Goal: Navigation & Orientation: Find specific page/section

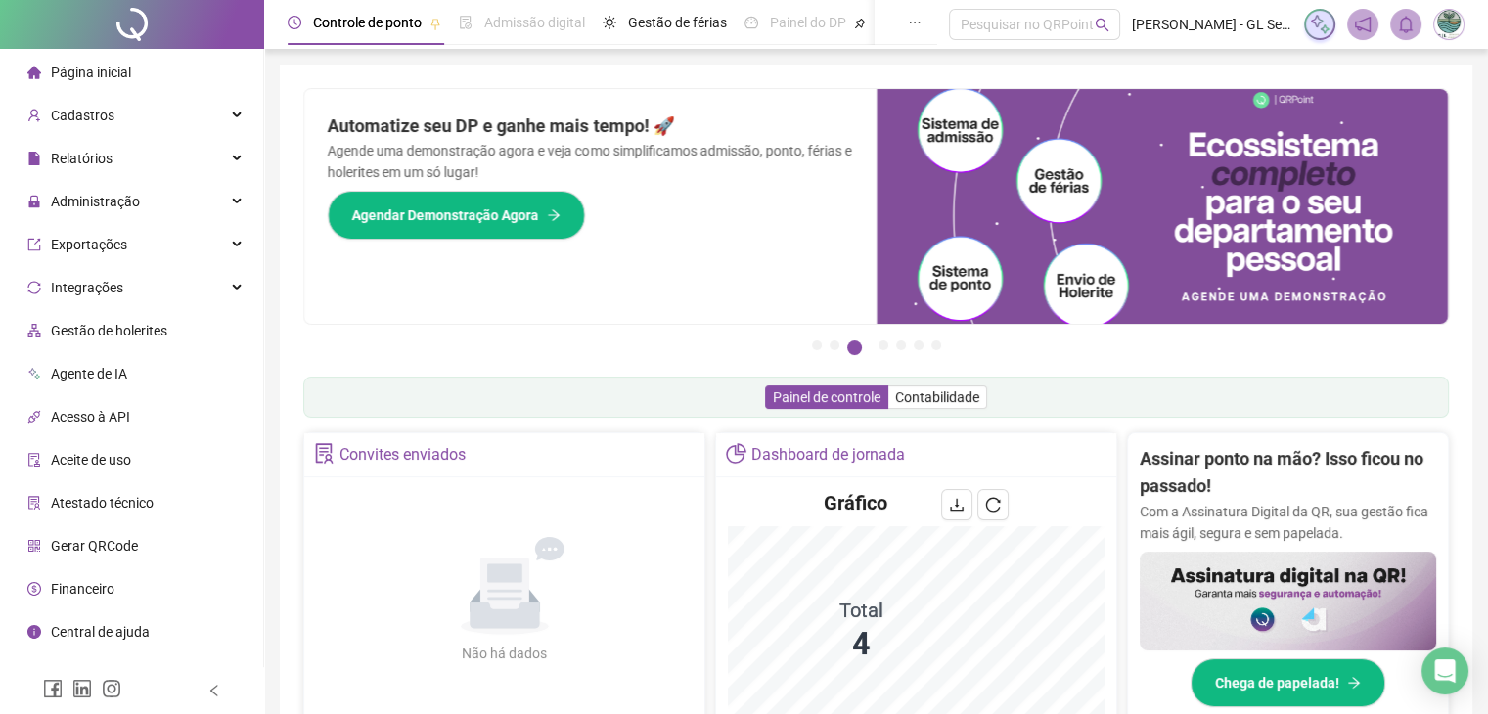
click at [100, 75] on span "Página inicial" at bounding box center [91, 73] width 80 height 16
click at [107, 68] on span "Página inicial" at bounding box center [91, 73] width 80 height 16
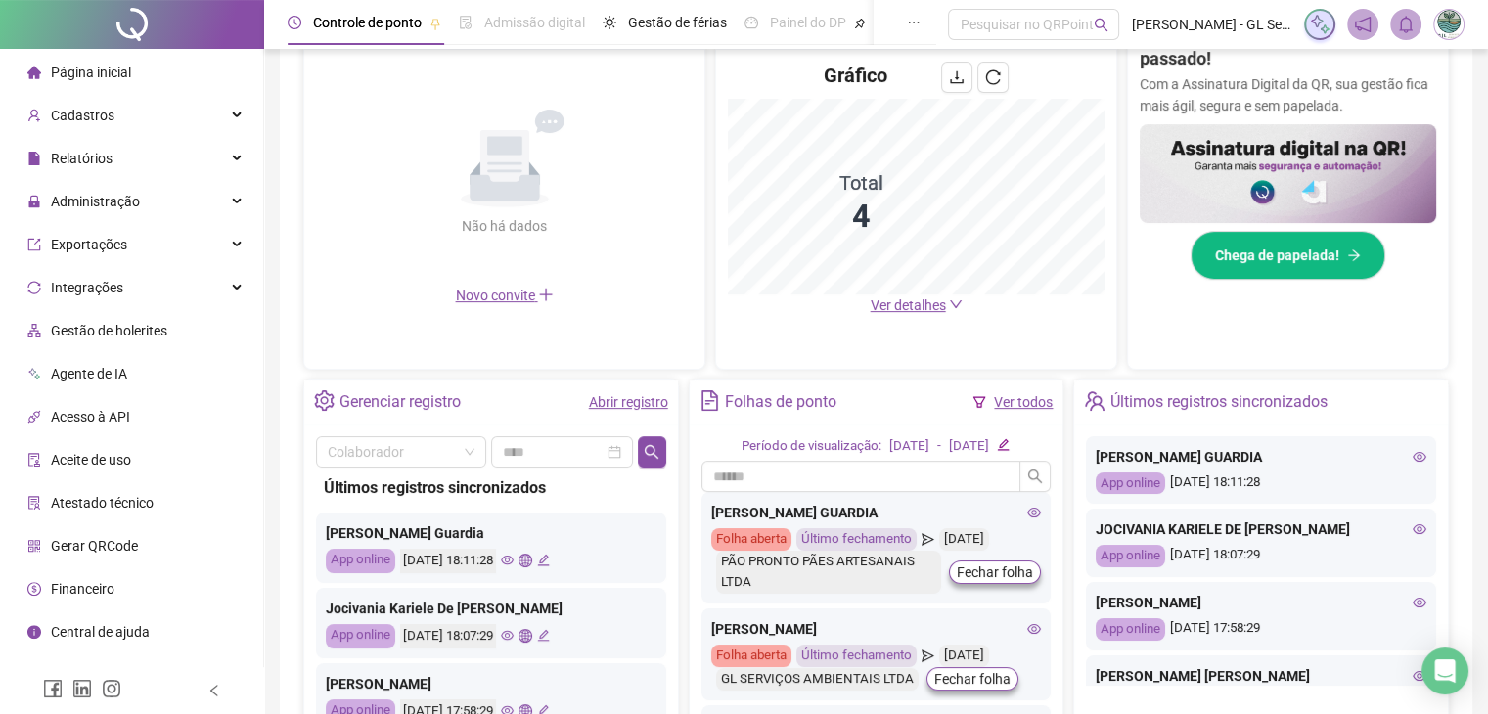
scroll to position [558, 0]
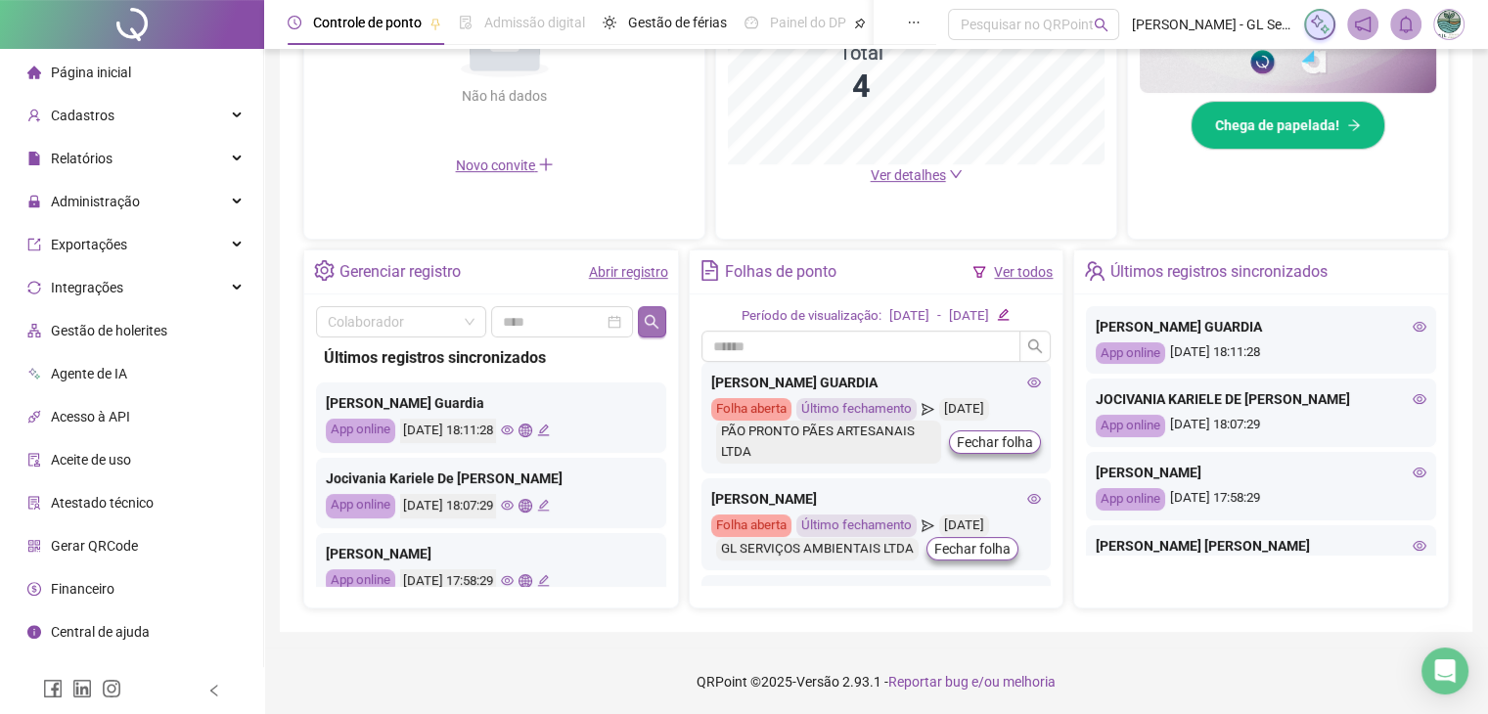
click at [656, 318] on icon "search" at bounding box center [652, 322] width 16 height 16
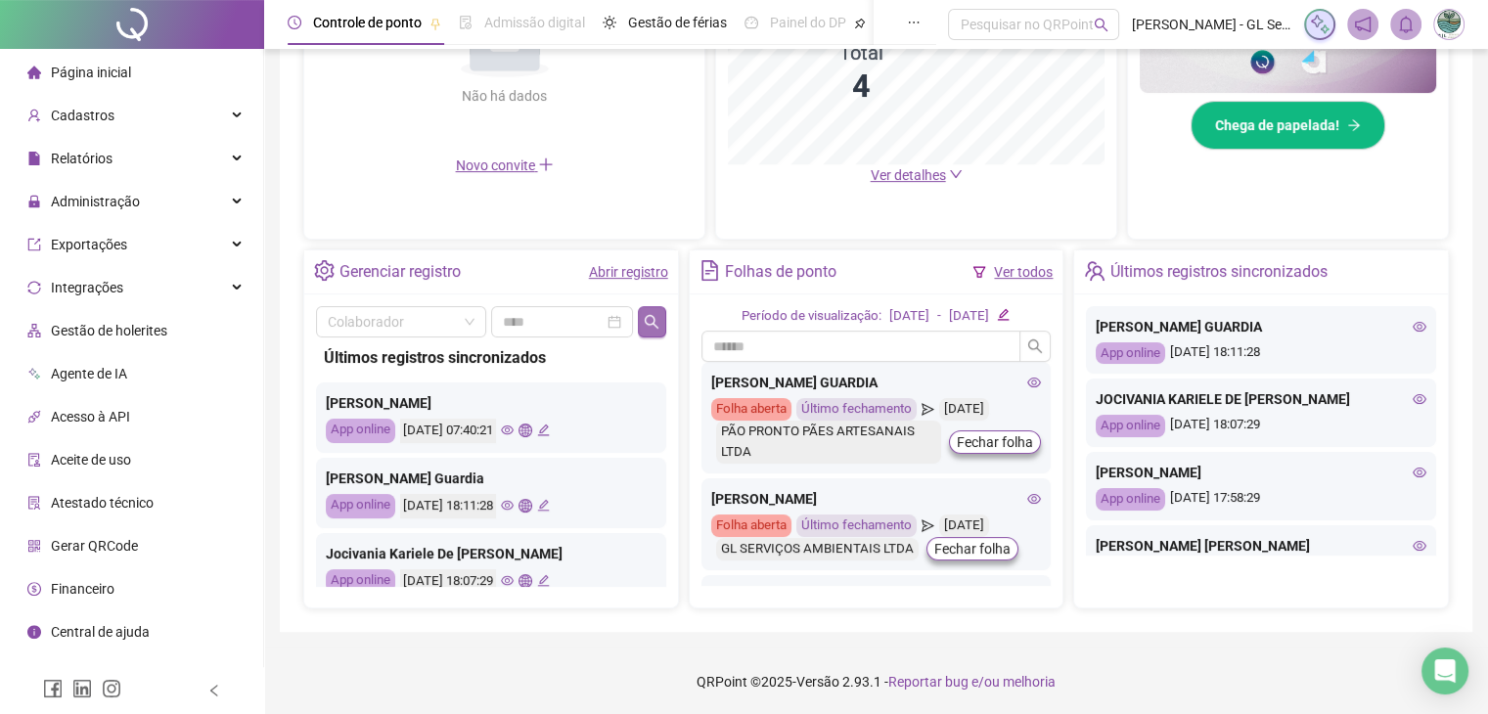
click at [656, 318] on icon "search" at bounding box center [652, 322] width 16 height 16
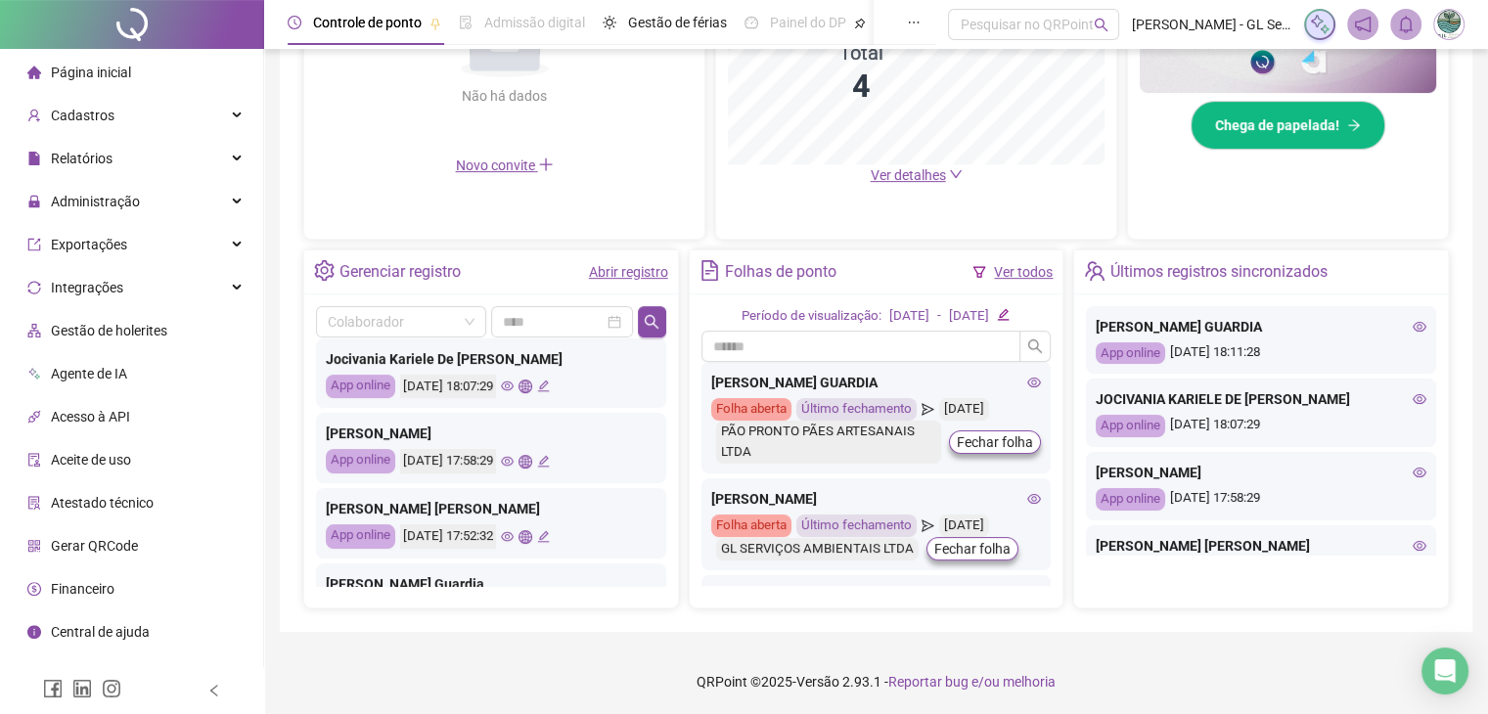
scroll to position [0, 0]
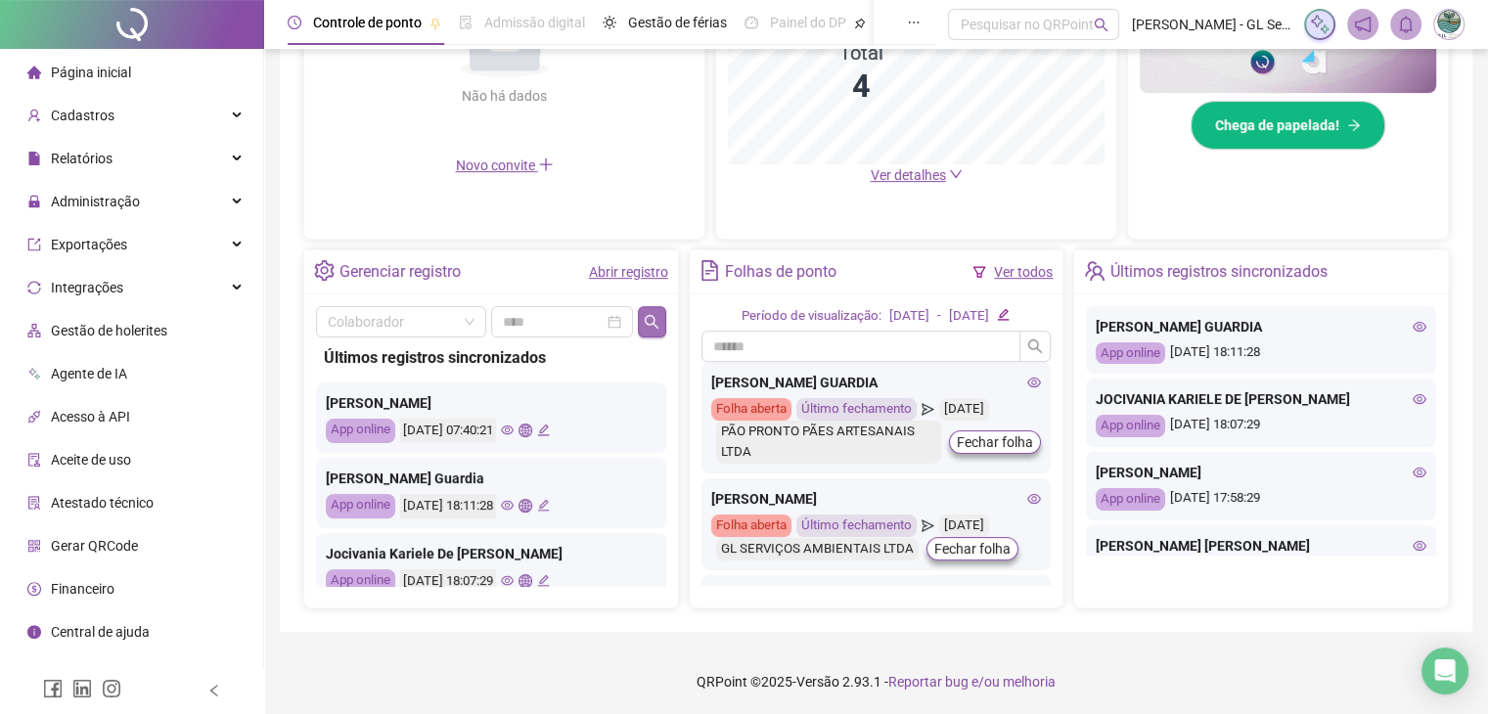
click at [648, 326] on icon "search" at bounding box center [652, 322] width 16 height 16
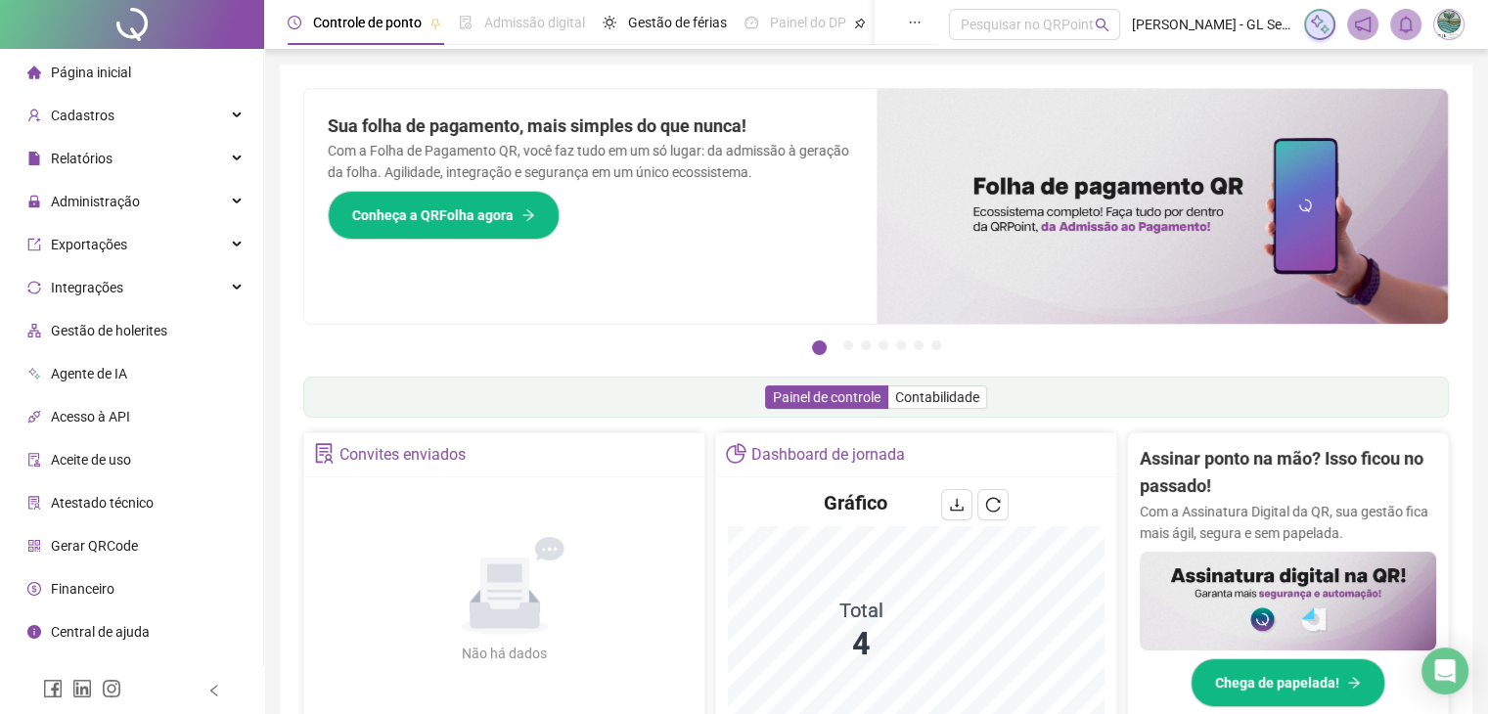
click at [82, 79] on span "Página inicial" at bounding box center [91, 73] width 80 height 16
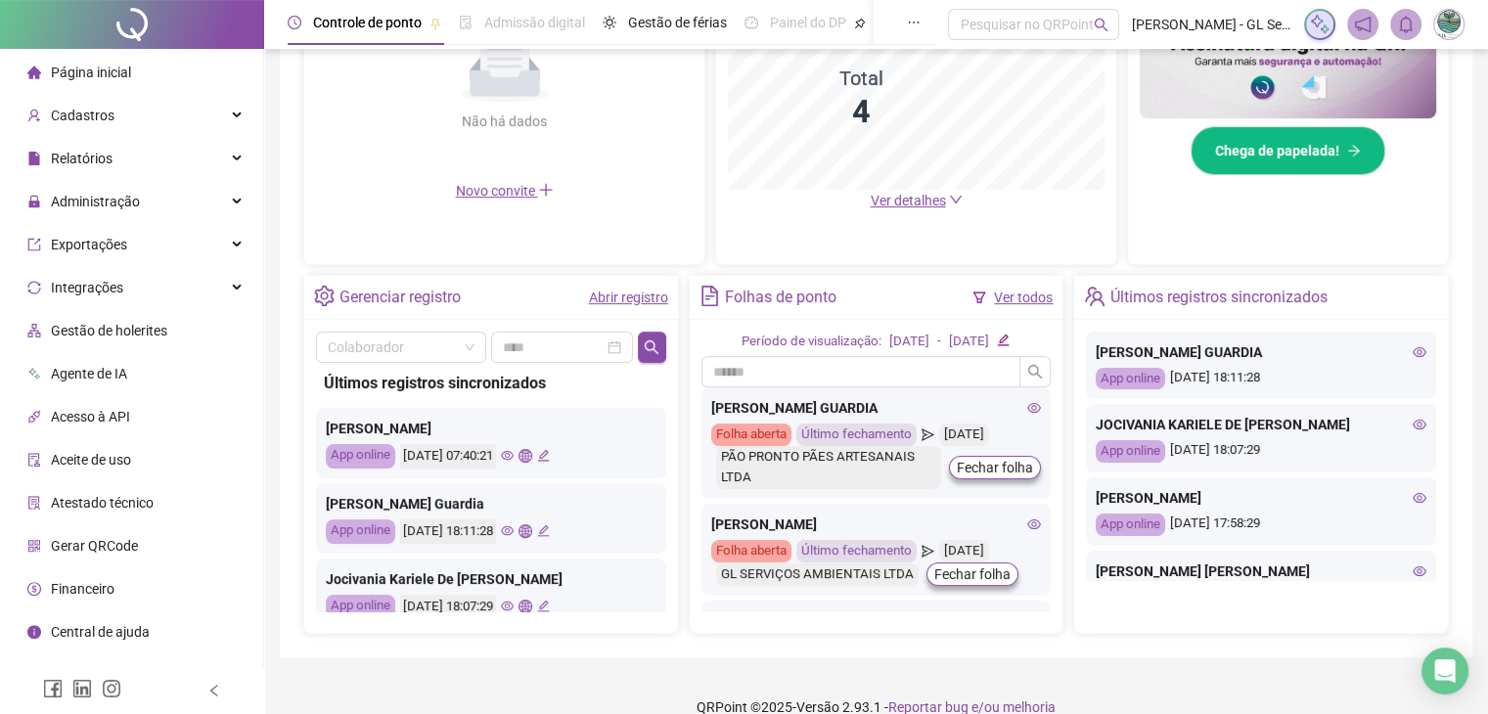
scroll to position [558, 0]
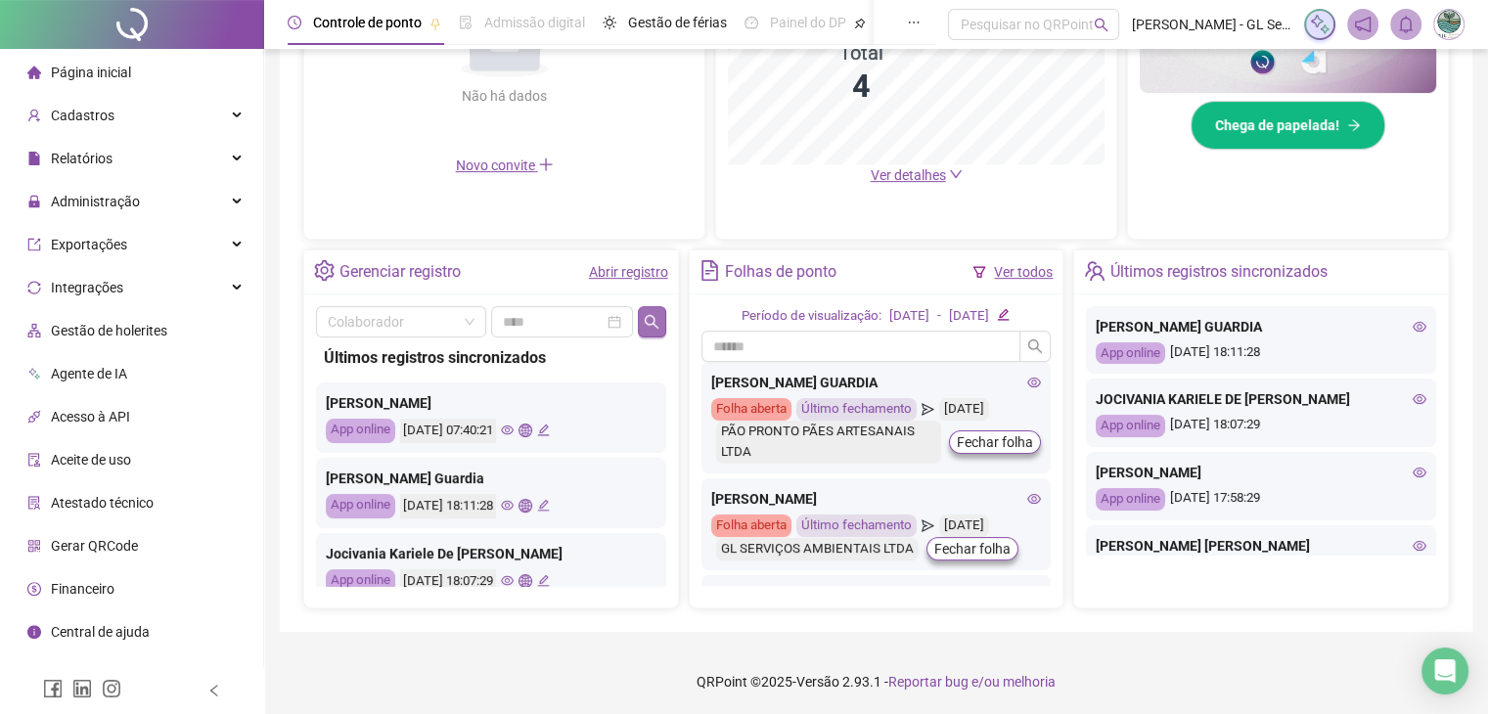
click at [653, 327] on icon "search" at bounding box center [652, 322] width 16 height 16
